Goal: Transaction & Acquisition: Subscribe to service/newsletter

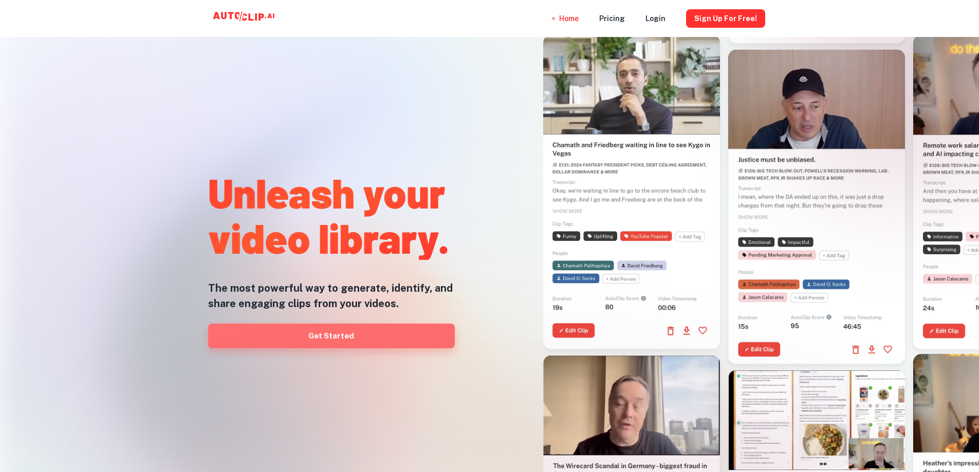
click at [352, 343] on link "Get Started" at bounding box center [331, 336] width 247 height 25
